Goal: Task Accomplishment & Management: Use online tool/utility

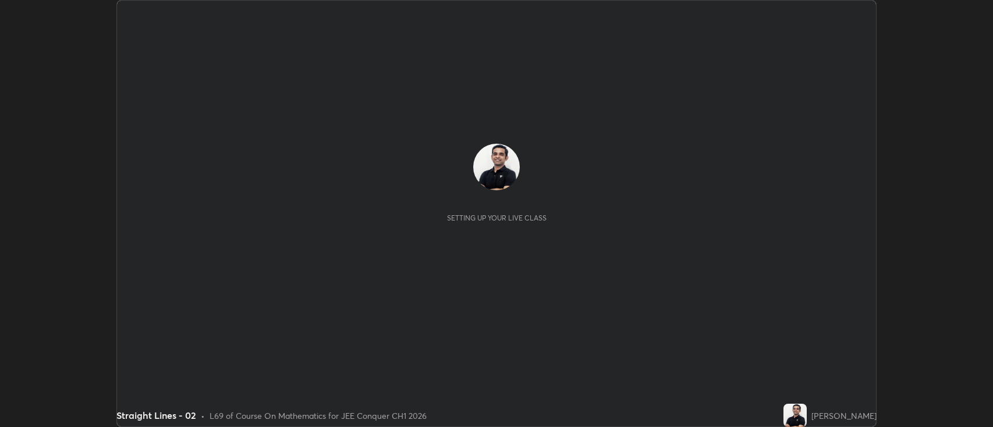
scroll to position [427, 993]
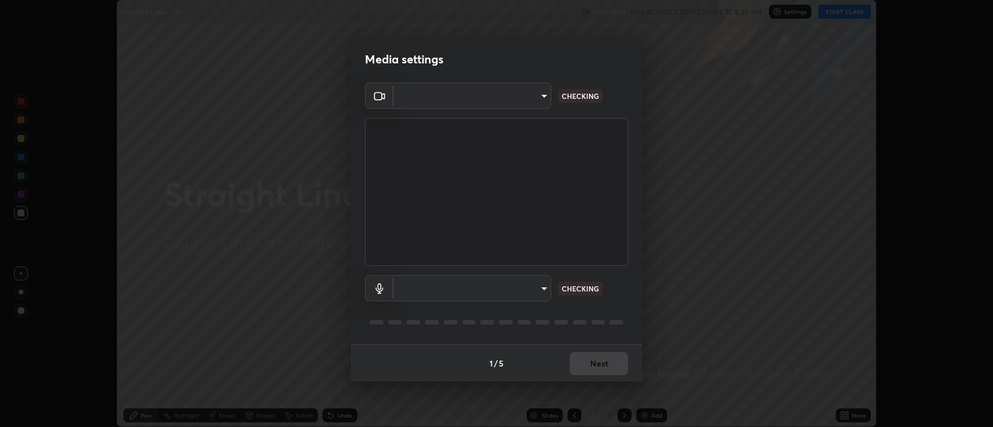
type input "2c539df44b605aa39b17bbacab34c2b800175de7e12b0f96efb5519cb0c2d180"
type input "default"
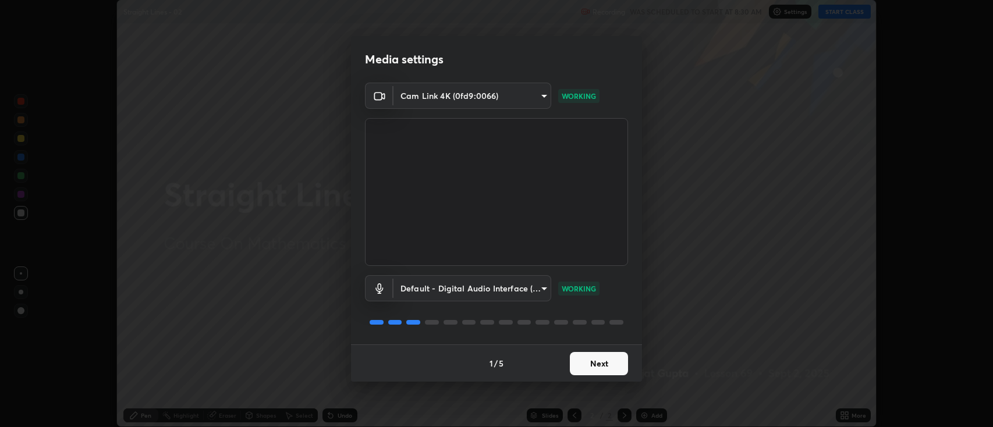
click at [598, 363] on button "Next" at bounding box center [599, 363] width 58 height 23
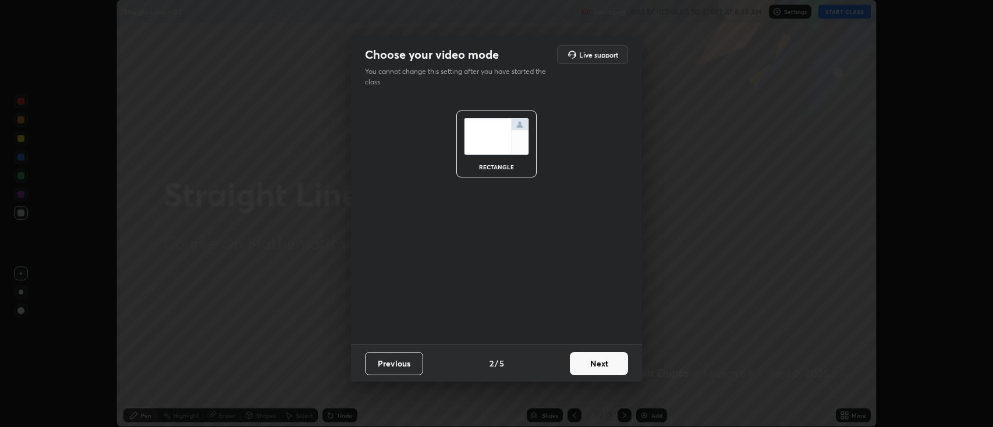
click at [602, 366] on button "Next" at bounding box center [599, 363] width 58 height 23
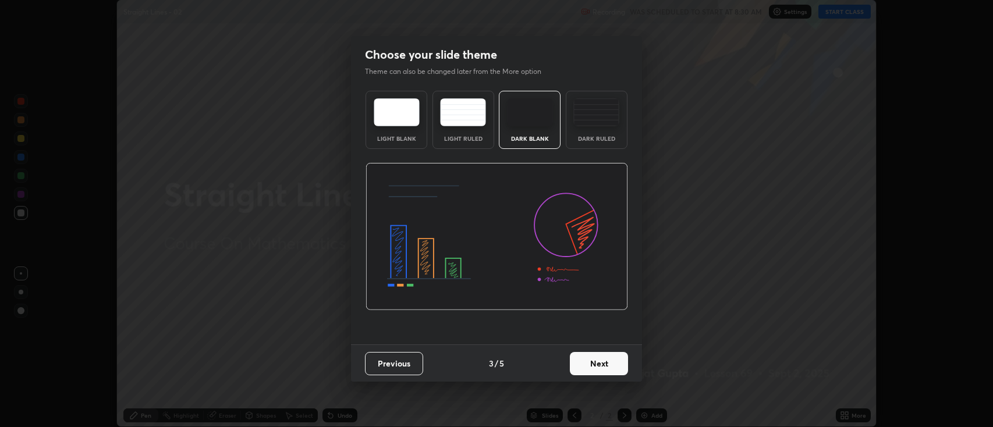
click at [602, 361] on button "Next" at bounding box center [599, 363] width 58 height 23
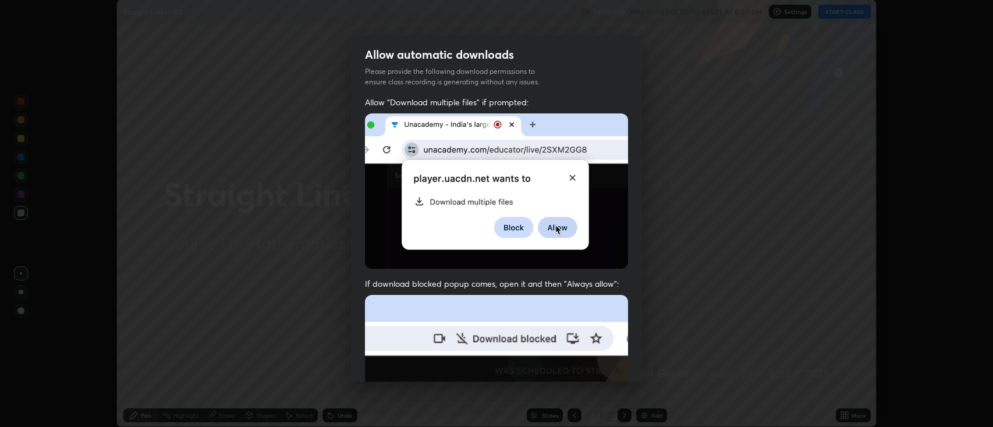
click at [605, 363] on img at bounding box center [496, 422] width 263 height 254
click at [604, 363] on img at bounding box center [496, 422] width 263 height 254
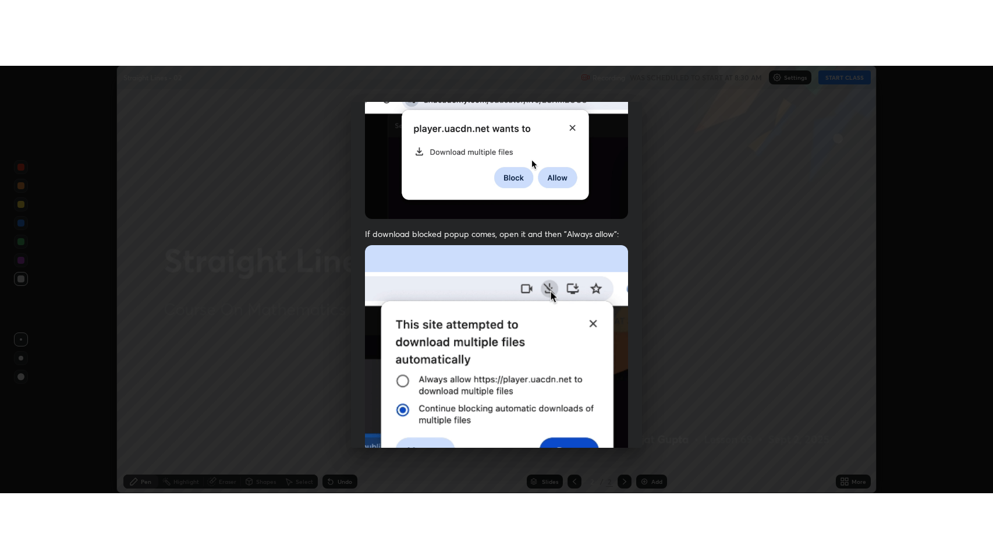
scroll to position [236, 0]
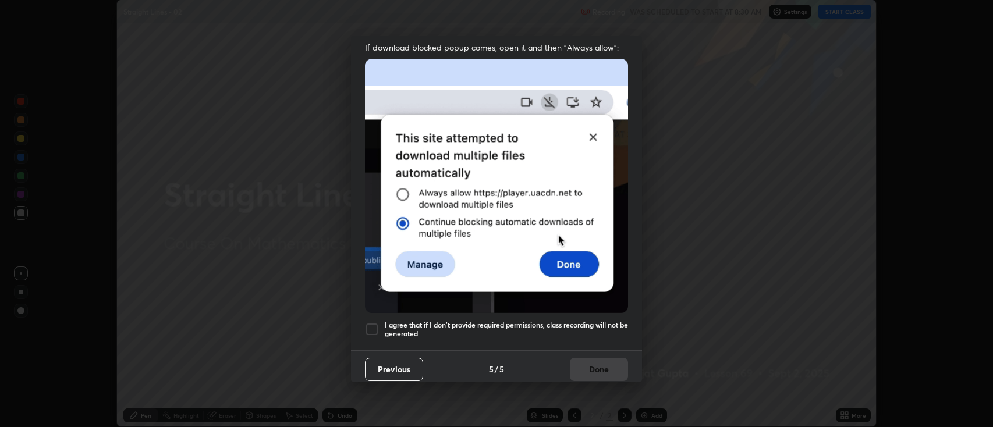
click at [476, 321] on h5 "I agree that if I don't provide required permissions, class recording will not …" at bounding box center [506, 330] width 243 height 18
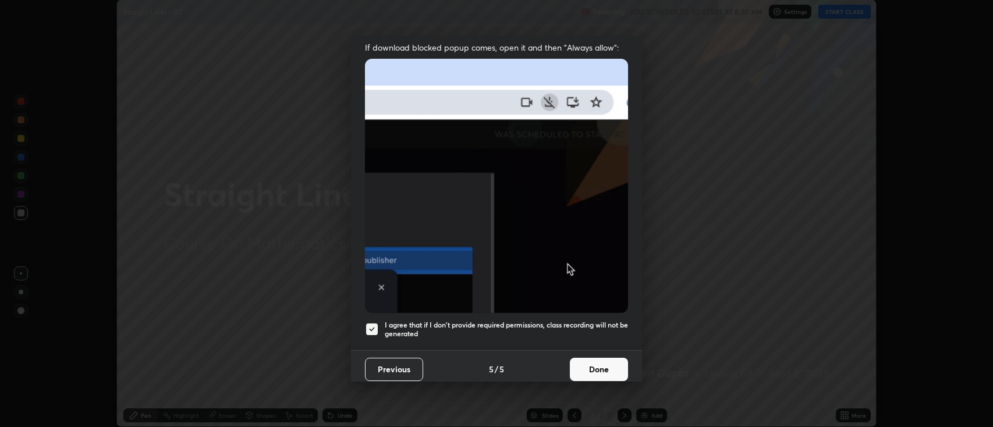
click at [608, 366] on button "Done" at bounding box center [599, 369] width 58 height 23
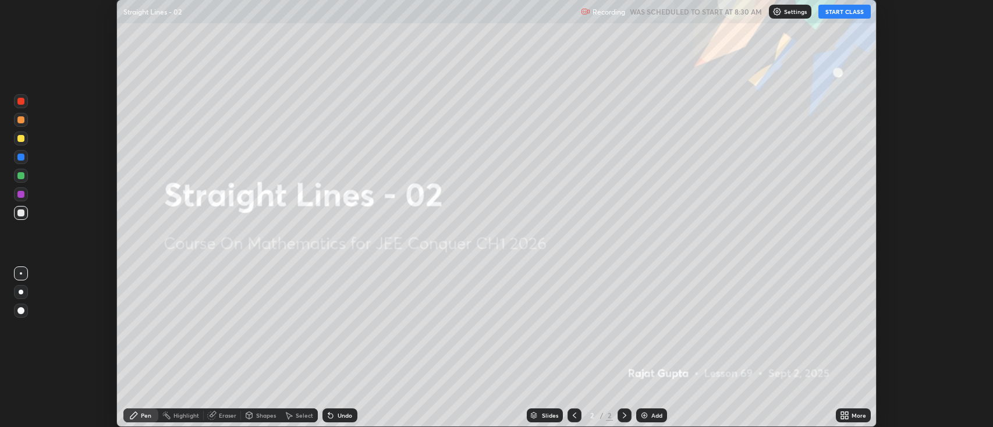
click at [839, 12] on button "START CLASS" at bounding box center [844, 12] width 52 height 14
click at [861, 421] on div "More" at bounding box center [853, 416] width 35 height 14
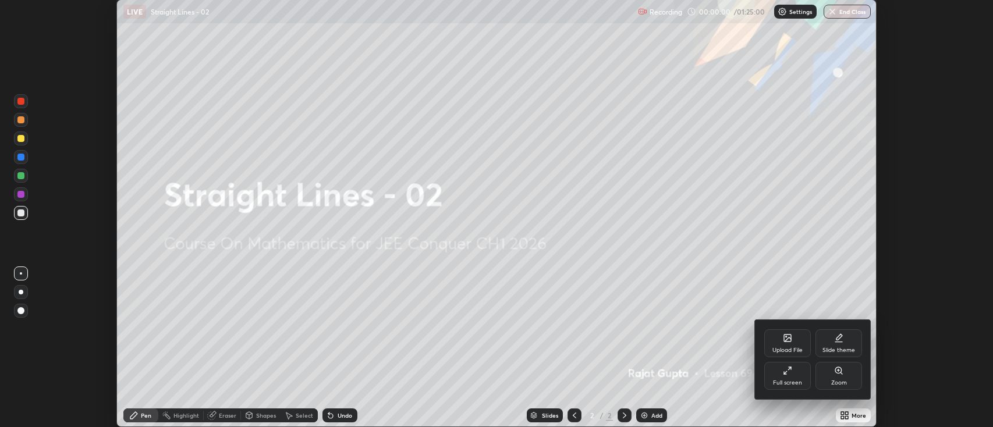
click at [792, 385] on div "Full screen" at bounding box center [787, 383] width 29 height 6
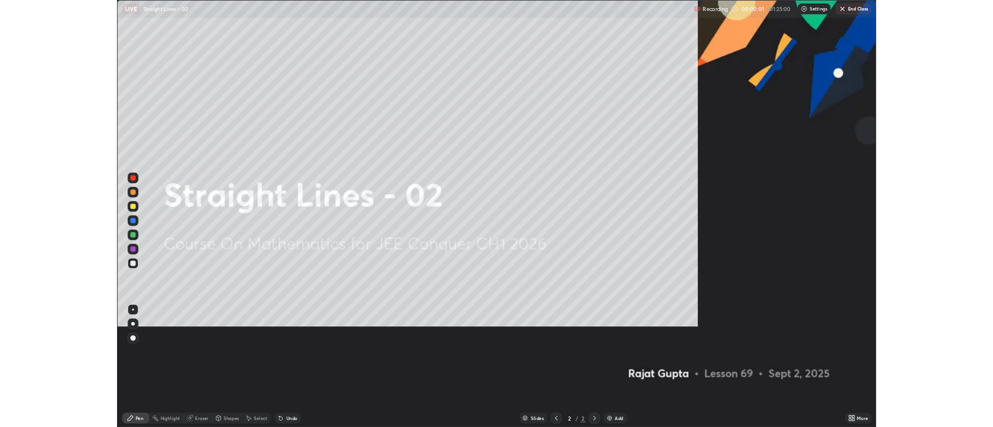
scroll to position [559, 993]
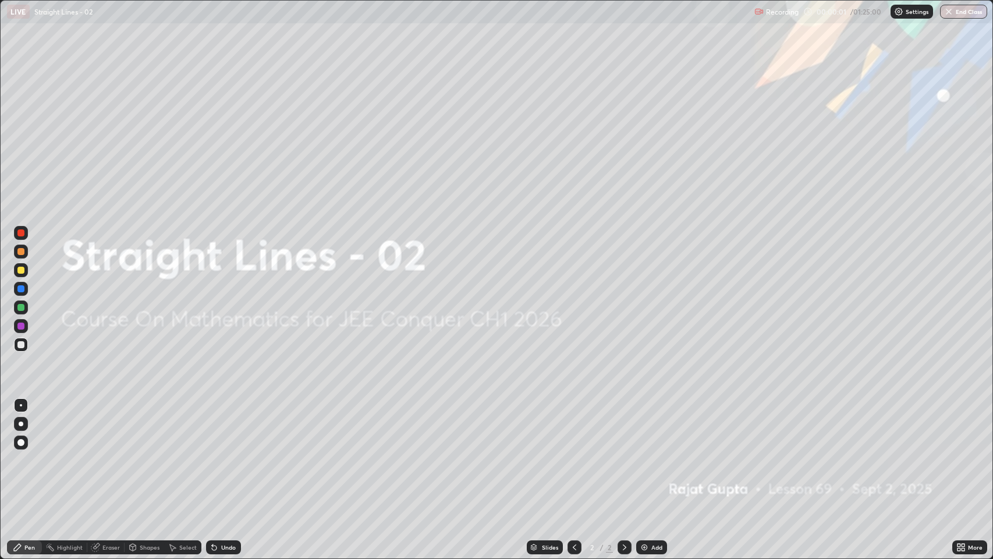
click at [655, 427] on div "Add" at bounding box center [656, 547] width 11 height 6
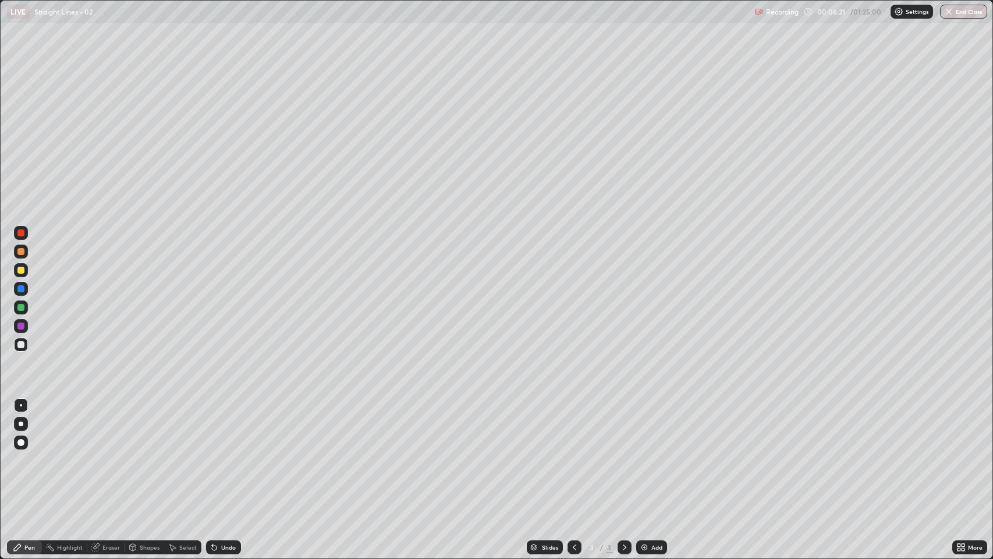
click at [651, 427] on div "Add" at bounding box center [656, 547] width 11 height 6
click at [228, 427] on div "Undo" at bounding box center [228, 547] width 15 height 6
click at [230, 427] on div "Undo" at bounding box center [228, 547] width 15 height 6
click at [654, 427] on div "Add" at bounding box center [656, 547] width 11 height 6
click at [233, 427] on div "Undo" at bounding box center [228, 547] width 15 height 6
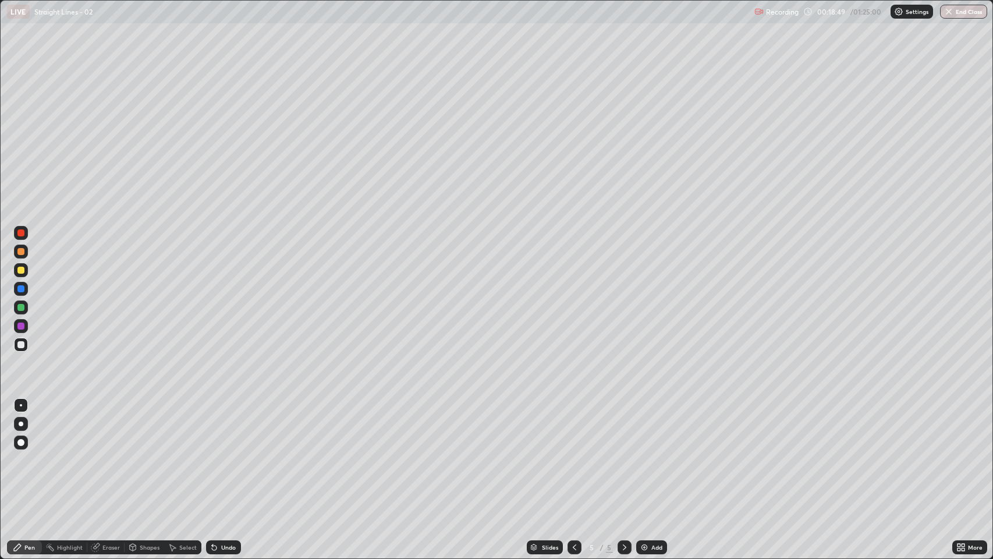
click at [648, 427] on div "Add" at bounding box center [651, 547] width 31 height 14
click at [217, 427] on icon at bounding box center [214, 546] width 9 height 9
click at [652, 427] on div "Add" at bounding box center [656, 547] width 11 height 6
click at [148, 427] on div "Shapes" at bounding box center [150, 547] width 20 height 6
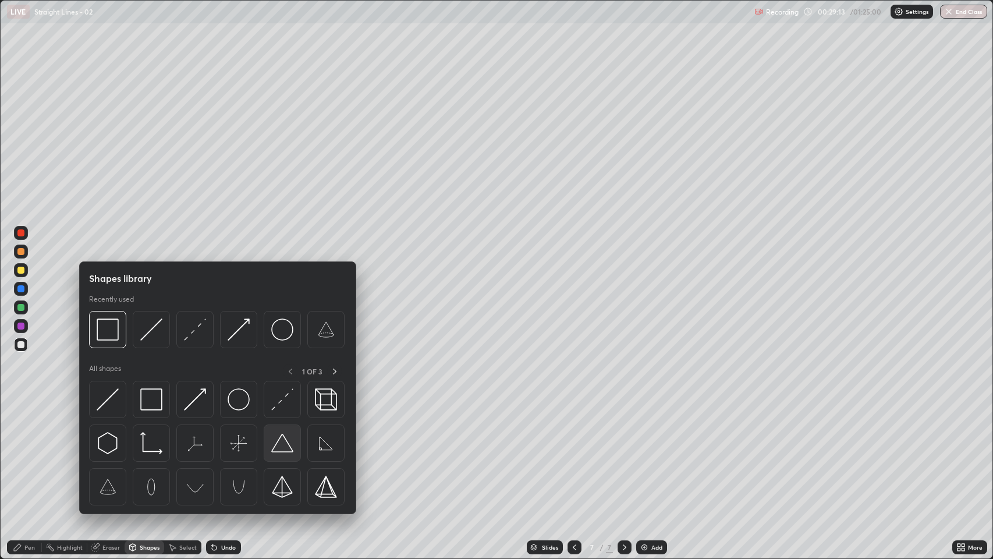
click at [285, 427] on img at bounding box center [282, 443] width 22 height 22
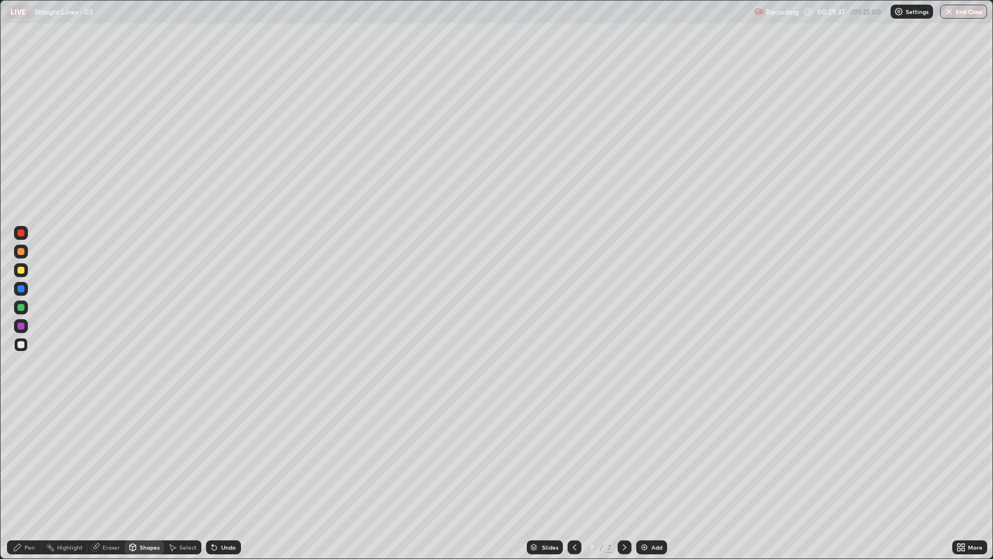
click at [228, 427] on div "Undo" at bounding box center [228, 547] width 15 height 6
click at [231, 427] on div "Undo" at bounding box center [221, 546] width 40 height 23
click at [23, 427] on div "Pen" at bounding box center [24, 547] width 35 height 14
click at [223, 427] on div "Undo" at bounding box center [228, 547] width 15 height 6
click at [229, 427] on div "Undo" at bounding box center [221, 546] width 40 height 23
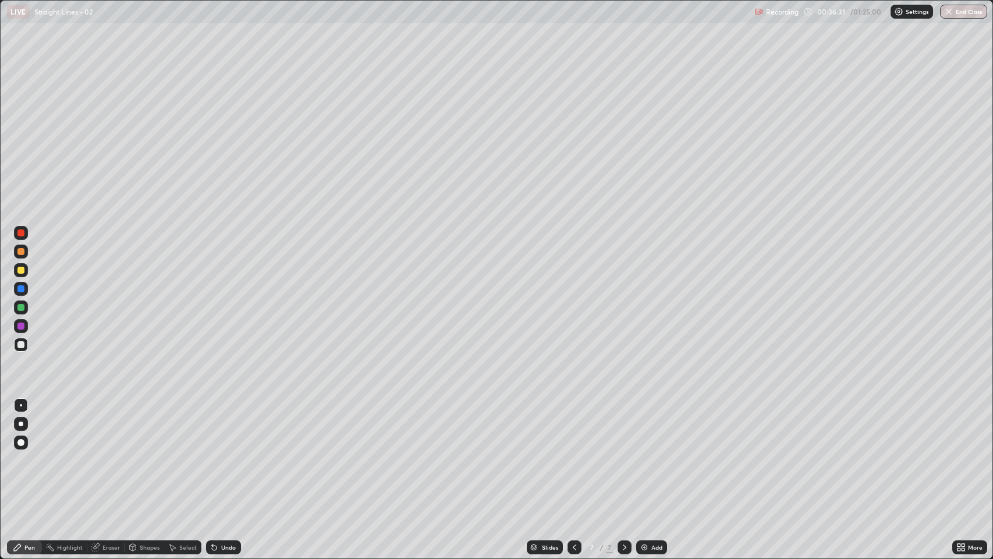
click at [660, 427] on div "Add" at bounding box center [656, 547] width 11 height 6
click at [105, 427] on div "Eraser" at bounding box center [110, 547] width 17 height 6
click at [17, 427] on icon at bounding box center [17, 547] width 7 height 7
click at [147, 427] on div "Shapes" at bounding box center [150, 547] width 20 height 6
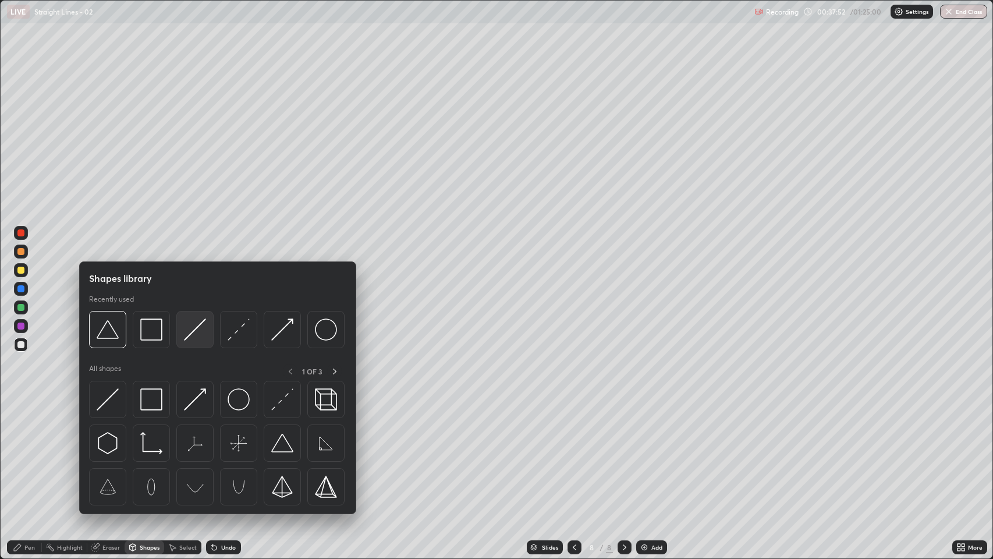
click at [194, 332] on img at bounding box center [195, 329] width 22 height 22
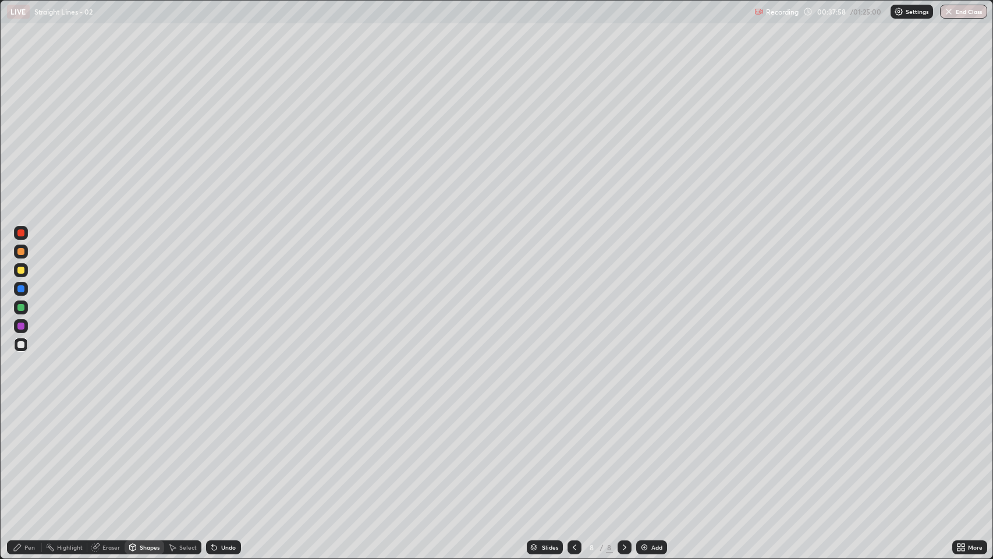
click at [31, 427] on div "Pen" at bounding box center [29, 547] width 10 height 6
click at [150, 427] on div "Shapes" at bounding box center [150, 547] width 20 height 6
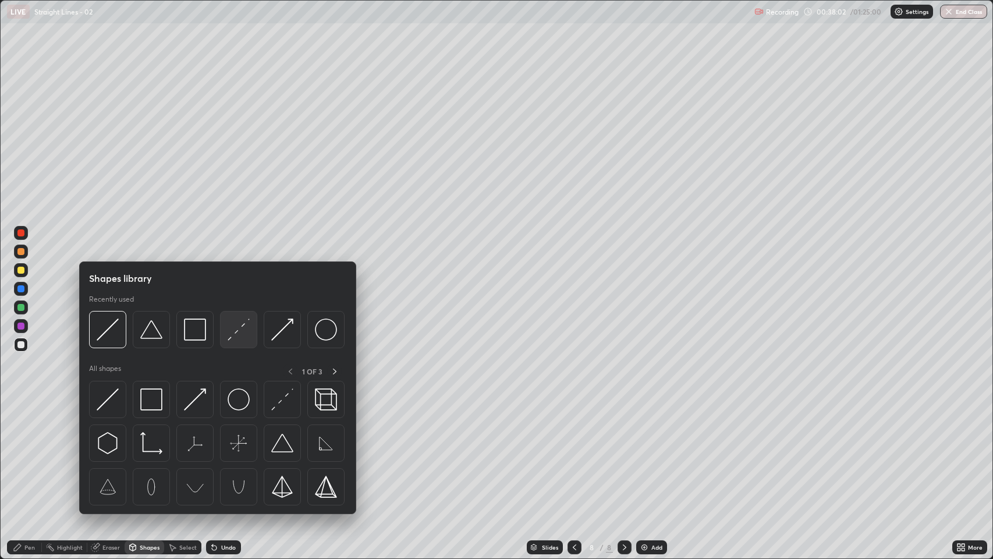
click at [240, 334] on img at bounding box center [239, 329] width 22 height 22
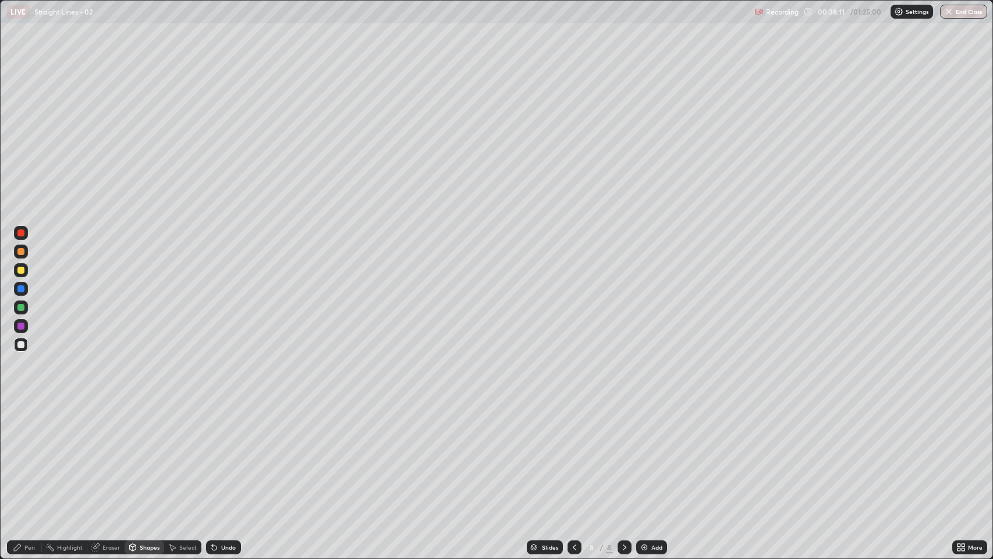
click at [33, 427] on div "Pen" at bounding box center [29, 547] width 10 height 6
click at [232, 427] on div "Undo" at bounding box center [223, 547] width 35 height 14
click at [230, 427] on div "Undo" at bounding box center [228, 547] width 15 height 6
click at [23, 289] on div at bounding box center [20, 288] width 7 height 7
click at [20, 347] on div at bounding box center [20, 344] width 7 height 7
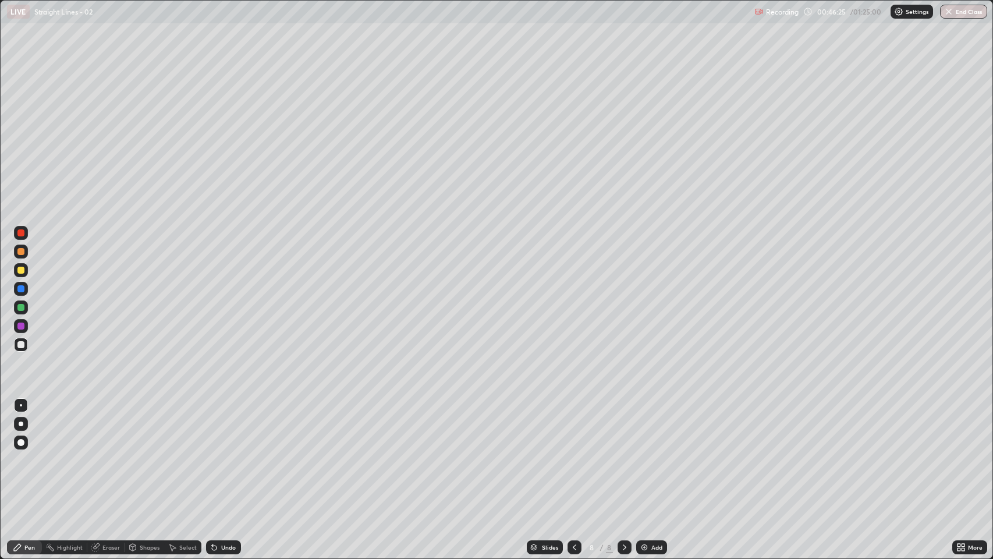
click at [221, 427] on div "Undo" at bounding box center [228, 547] width 15 height 6
click at [222, 427] on div "Undo" at bounding box center [223, 547] width 35 height 14
click at [221, 427] on div "Undo" at bounding box center [228, 547] width 15 height 6
click at [219, 427] on div "Undo" at bounding box center [223, 547] width 35 height 14
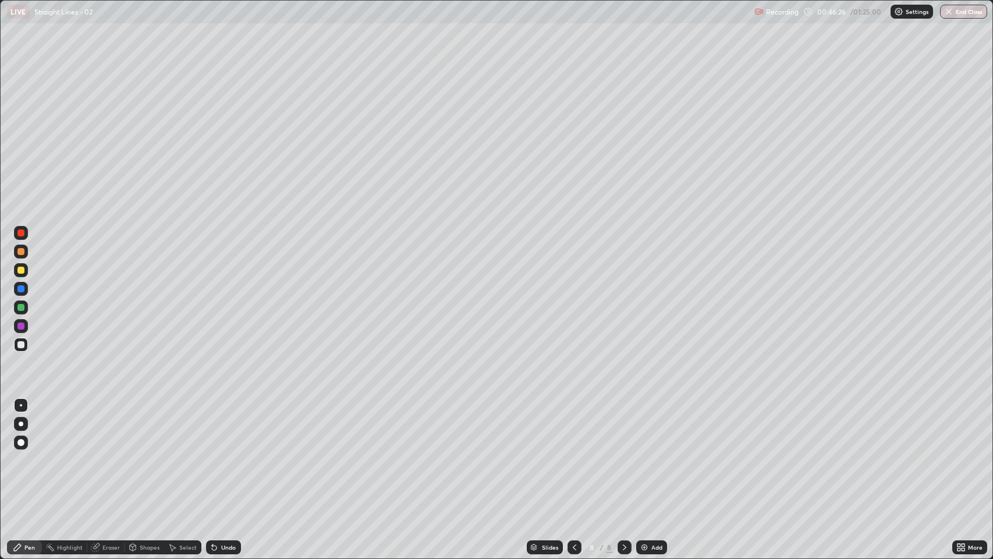
click at [219, 427] on div "Undo" at bounding box center [223, 547] width 35 height 14
click at [222, 427] on div "Undo" at bounding box center [228, 547] width 15 height 6
click at [215, 427] on icon at bounding box center [214, 547] width 5 height 5
click at [212, 427] on icon at bounding box center [214, 547] width 5 height 5
click at [213, 427] on icon at bounding box center [214, 547] width 5 height 5
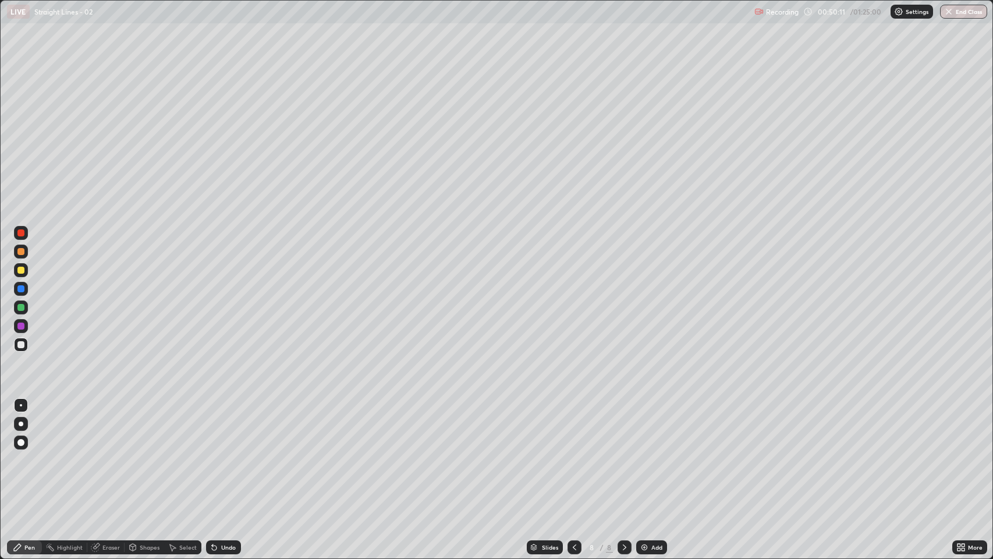
click at [212, 427] on icon at bounding box center [214, 547] width 5 height 5
click at [213, 427] on icon at bounding box center [214, 547] width 5 height 5
click at [657, 427] on div "Add" at bounding box center [656, 547] width 11 height 6
click at [140, 427] on div "Shapes" at bounding box center [150, 547] width 20 height 6
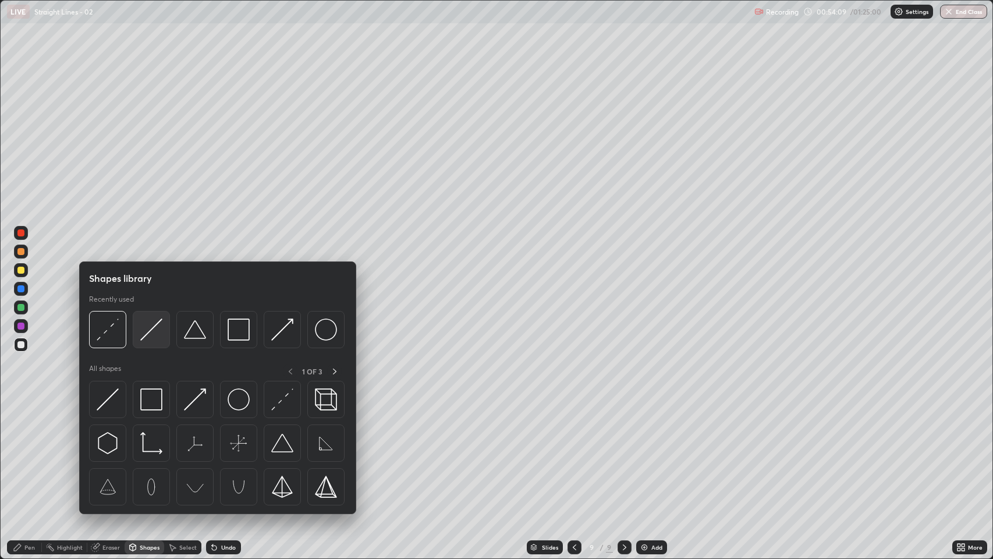
click at [154, 336] on img at bounding box center [151, 329] width 22 height 22
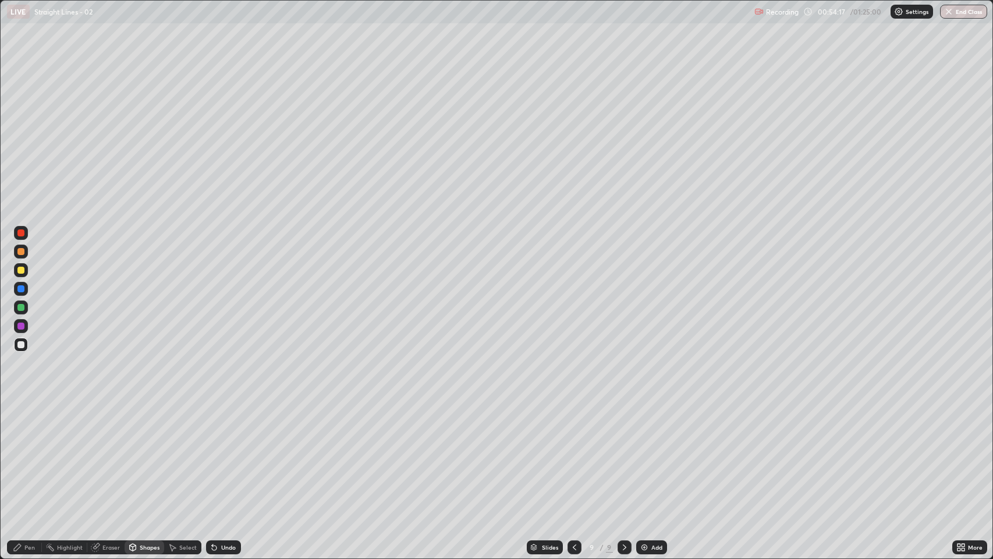
click at [27, 427] on div "Pen" at bounding box center [29, 547] width 10 height 6
click at [149, 427] on div "Shapes" at bounding box center [150, 547] width 20 height 6
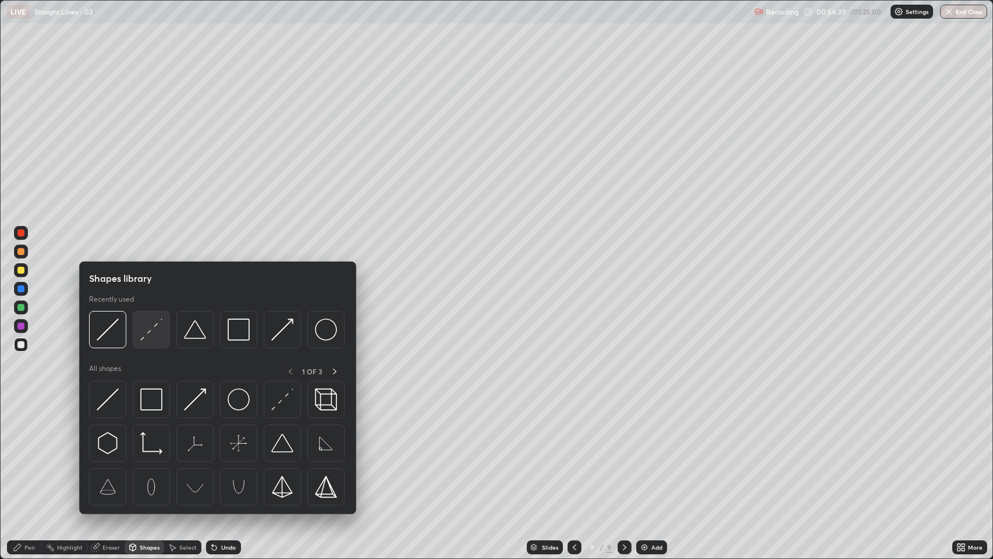
click at [157, 334] on img at bounding box center [151, 329] width 22 height 22
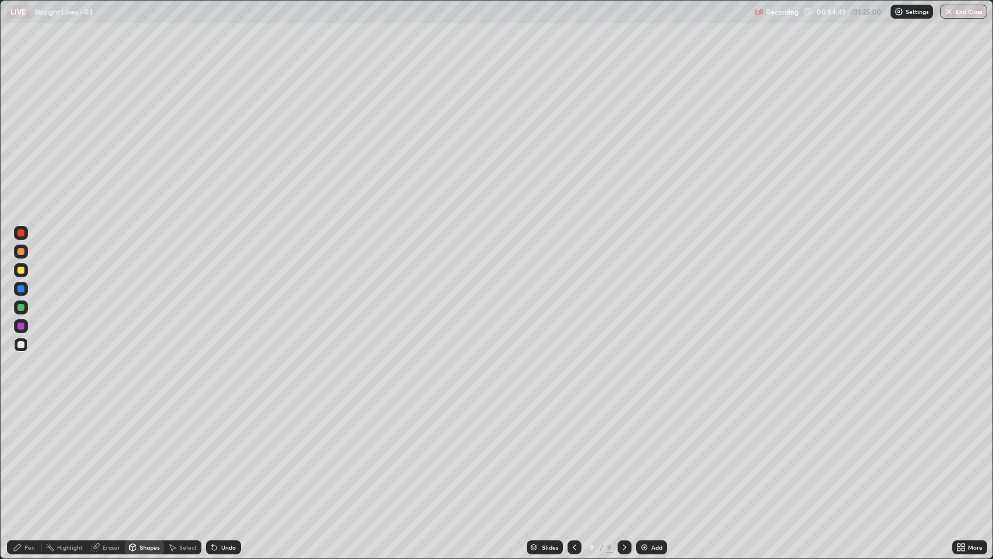
click at [29, 427] on div "Pen" at bounding box center [29, 547] width 10 height 6
click at [652, 427] on div "Add" at bounding box center [656, 547] width 11 height 6
click at [221, 427] on div "Undo" at bounding box center [228, 547] width 15 height 6
click at [221, 427] on div "Undo" at bounding box center [223, 547] width 35 height 14
click at [230, 427] on div "Undo" at bounding box center [228, 547] width 15 height 6
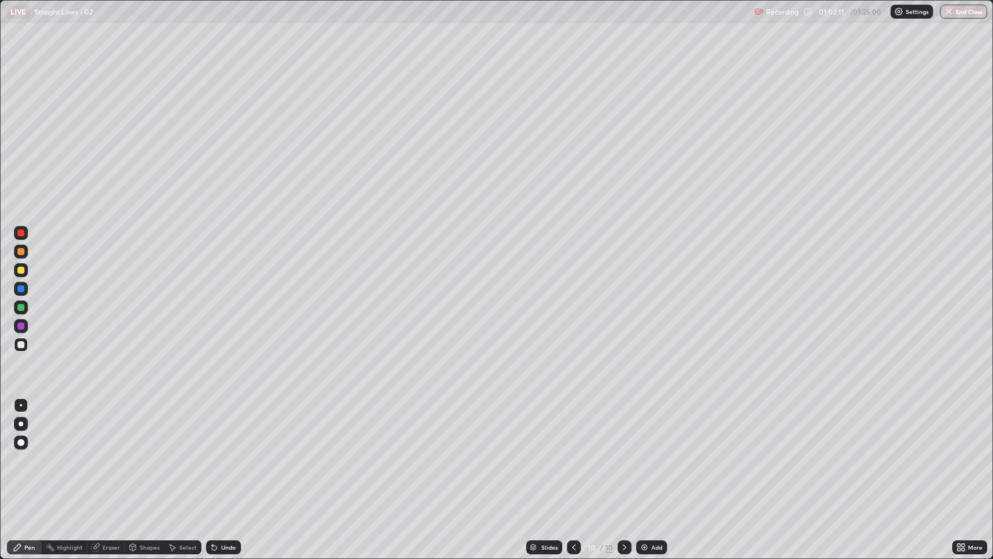
click at [229, 427] on div "Undo" at bounding box center [228, 547] width 15 height 6
click at [231, 427] on div "Undo" at bounding box center [228, 547] width 15 height 6
click at [230, 427] on div "Undo" at bounding box center [228, 547] width 15 height 6
click at [232, 427] on div "Undo" at bounding box center [228, 547] width 15 height 6
click at [658, 427] on div "Add" at bounding box center [656, 547] width 11 height 6
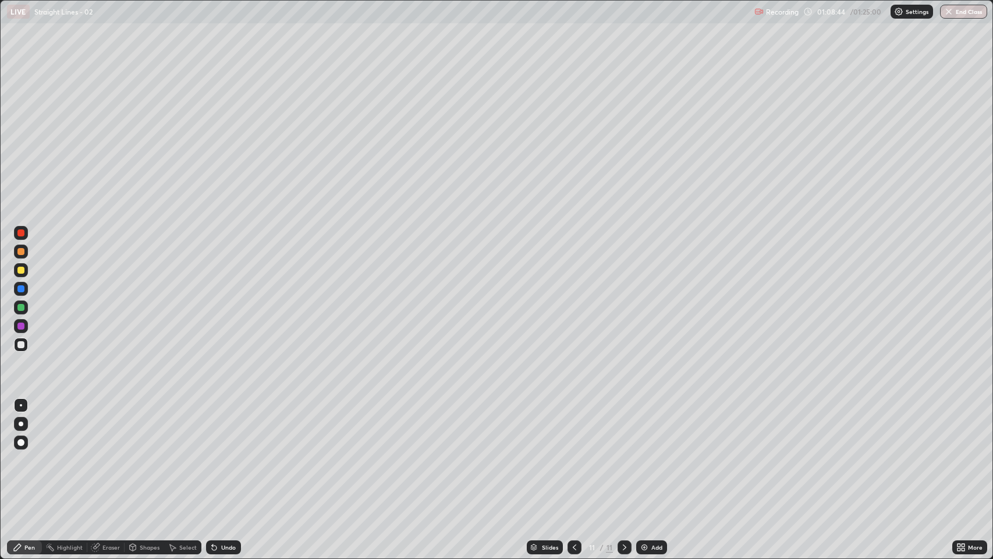
click at [231, 427] on div "Undo" at bounding box center [228, 547] width 15 height 6
click at [230, 427] on div "Undo" at bounding box center [221, 546] width 40 height 23
click at [650, 427] on div "Add" at bounding box center [651, 547] width 31 height 14
click at [574, 427] on icon at bounding box center [574, 546] width 9 height 9
click at [573, 427] on icon at bounding box center [574, 546] width 9 height 9
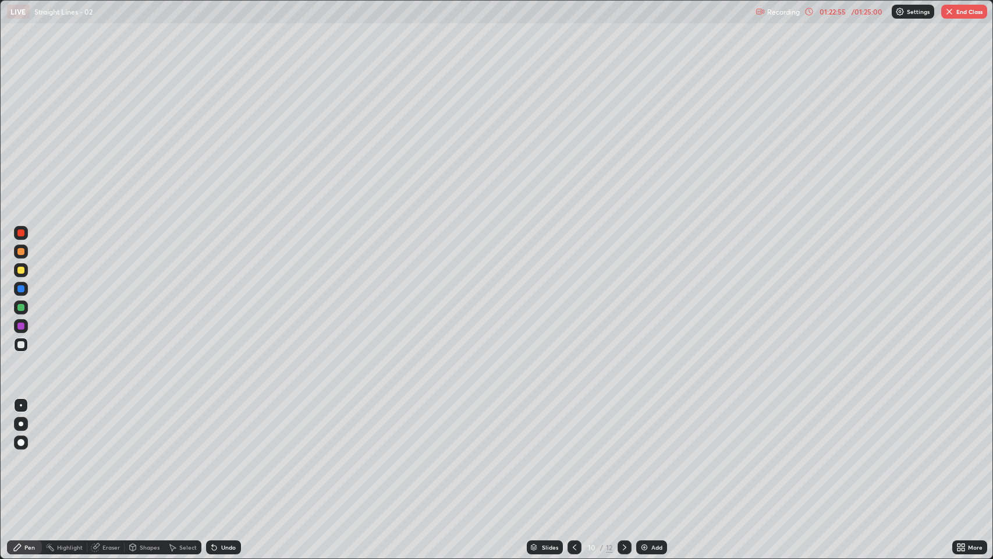
click at [572, 427] on icon at bounding box center [574, 546] width 9 height 9
click at [571, 427] on icon at bounding box center [574, 546] width 9 height 9
click at [627, 427] on div at bounding box center [625, 546] width 14 height 23
click at [627, 427] on icon at bounding box center [624, 546] width 9 height 9
click at [570, 427] on icon at bounding box center [574, 546] width 9 height 9
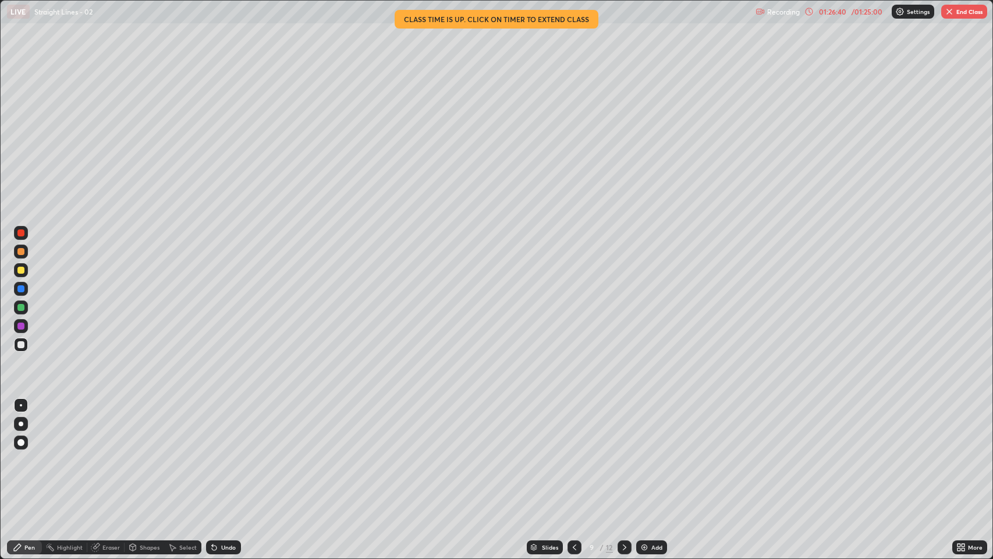
click at [623, 427] on icon at bounding box center [624, 546] width 9 height 9
click at [624, 427] on icon at bounding box center [624, 546] width 9 height 9
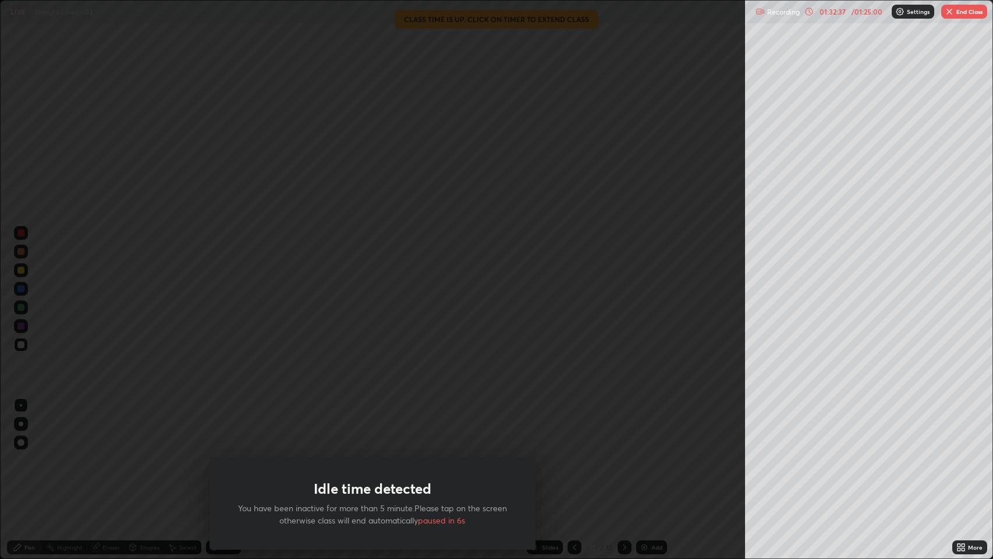
click at [808, 13] on icon at bounding box center [808, 11] width 9 height 9
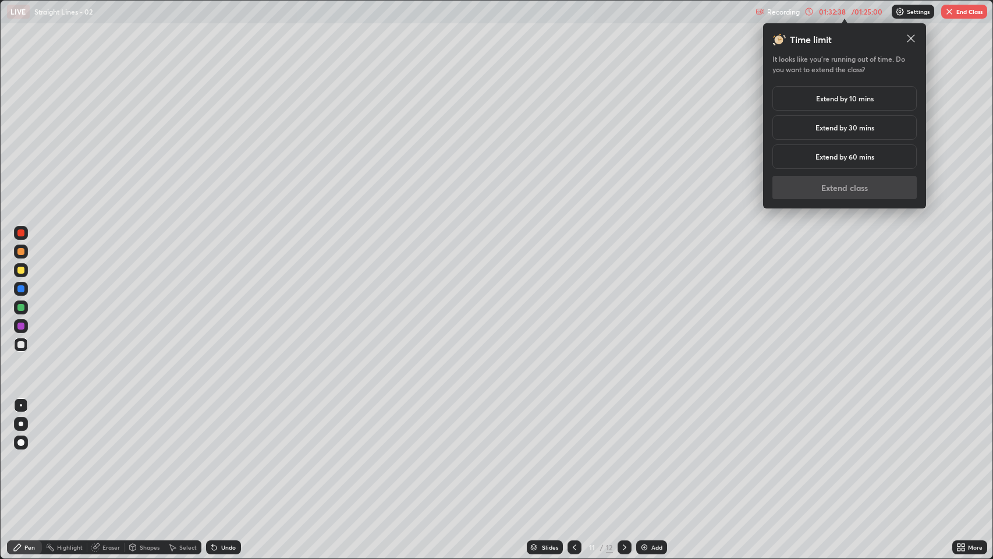
click at [872, 156] on h5 "Extend by 60 mins" at bounding box center [844, 156] width 59 height 10
click at [892, 189] on button "Extend class" at bounding box center [844, 187] width 144 height 23
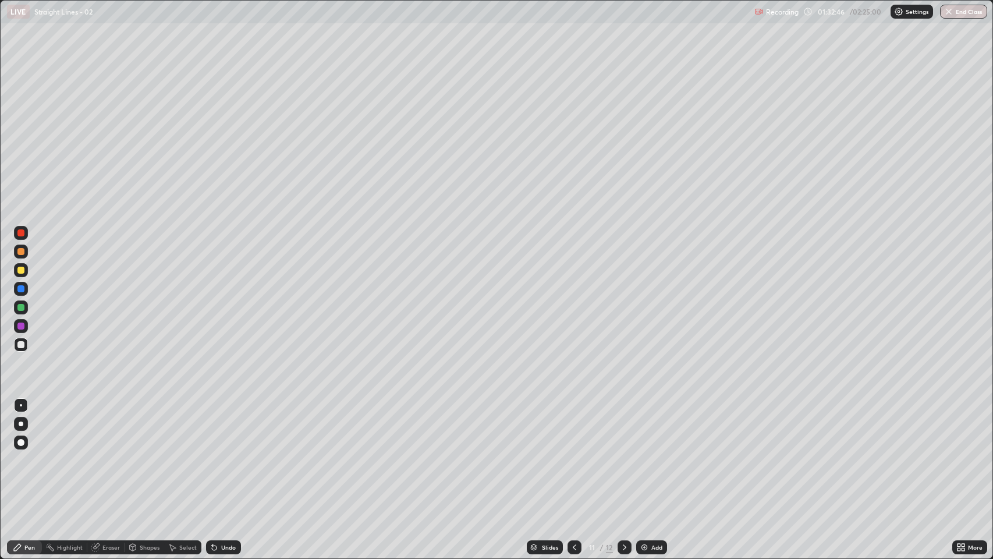
click at [966, 14] on button "End Class" at bounding box center [963, 12] width 47 height 14
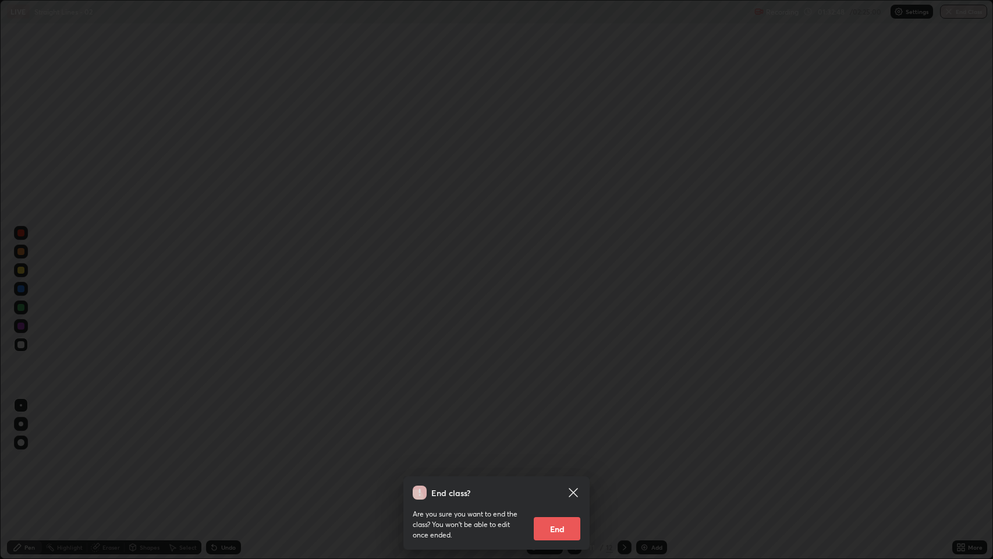
click at [564, 427] on button "End" at bounding box center [557, 528] width 47 height 23
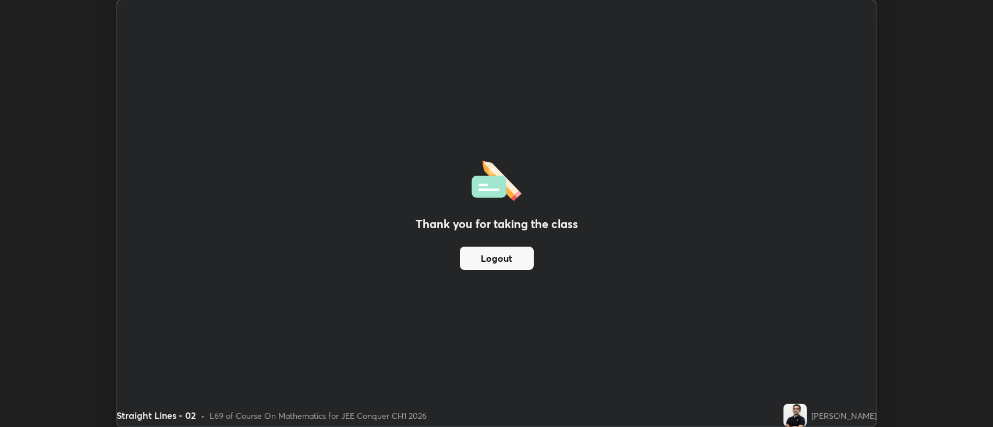
scroll to position [57775, 57209]
